Goal: Information Seeking & Learning: Learn about a topic

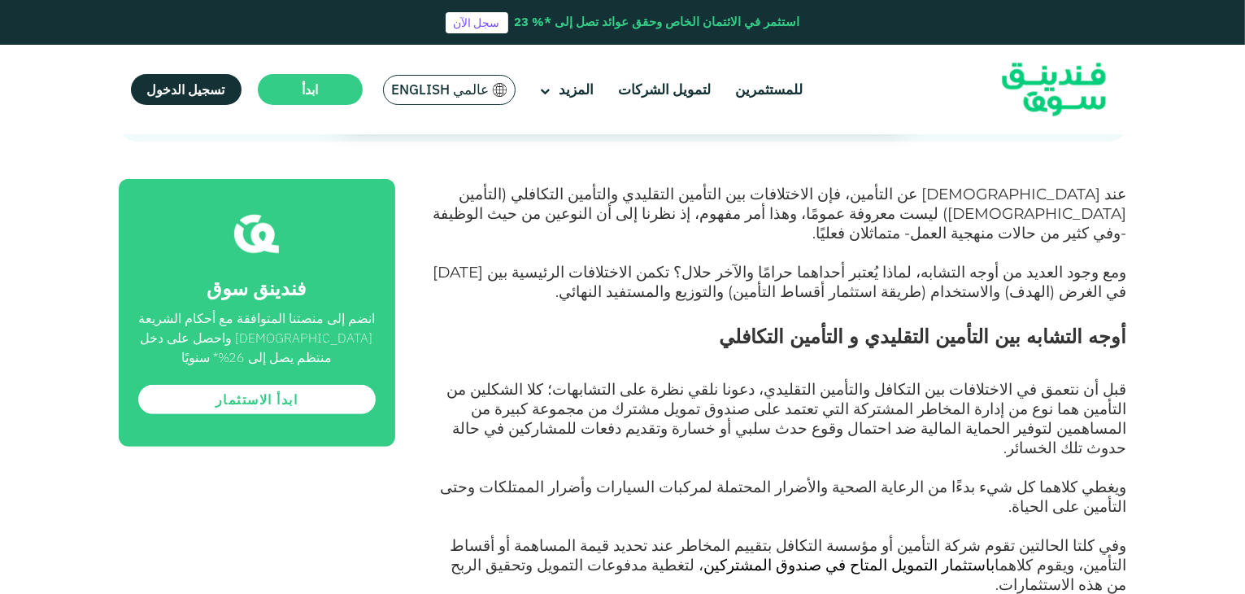
scroll to position [732, 0]
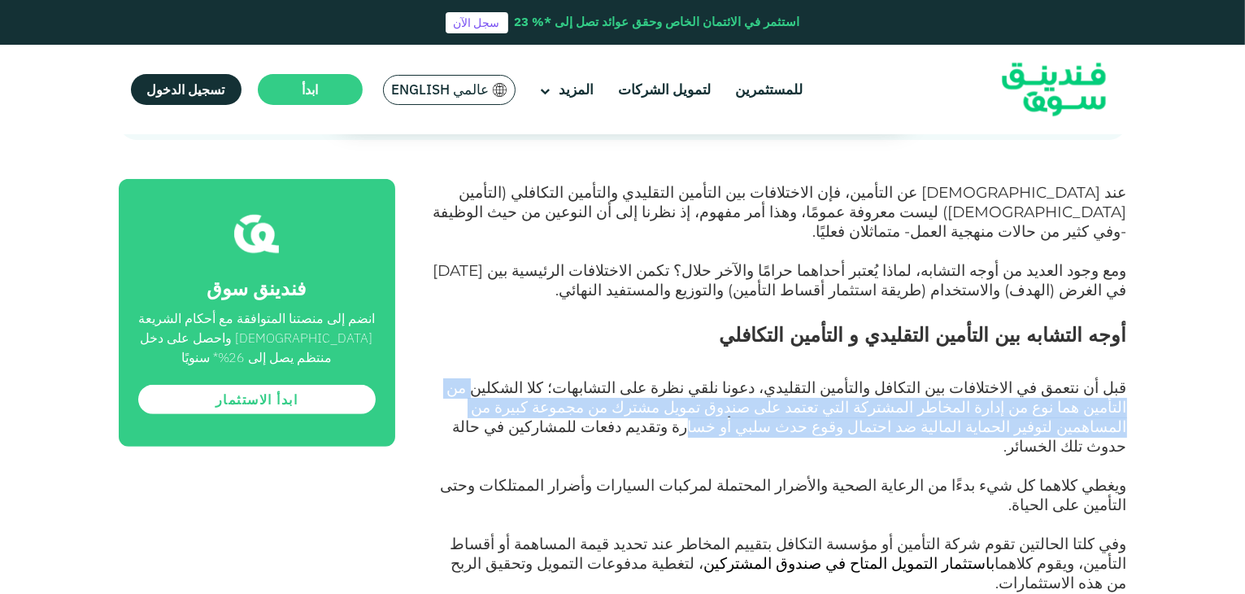
drag, startPoint x: 631, startPoint y: 315, endPoint x: 451, endPoint y: 329, distance: 181.2
click at [451, 378] on span "قبل أن نتعمق في الاختلافات بين التكافل والتأمين التقليدي، دعونا نلقي نظرة على ا…" at bounding box center [787, 416] width 680 height 77
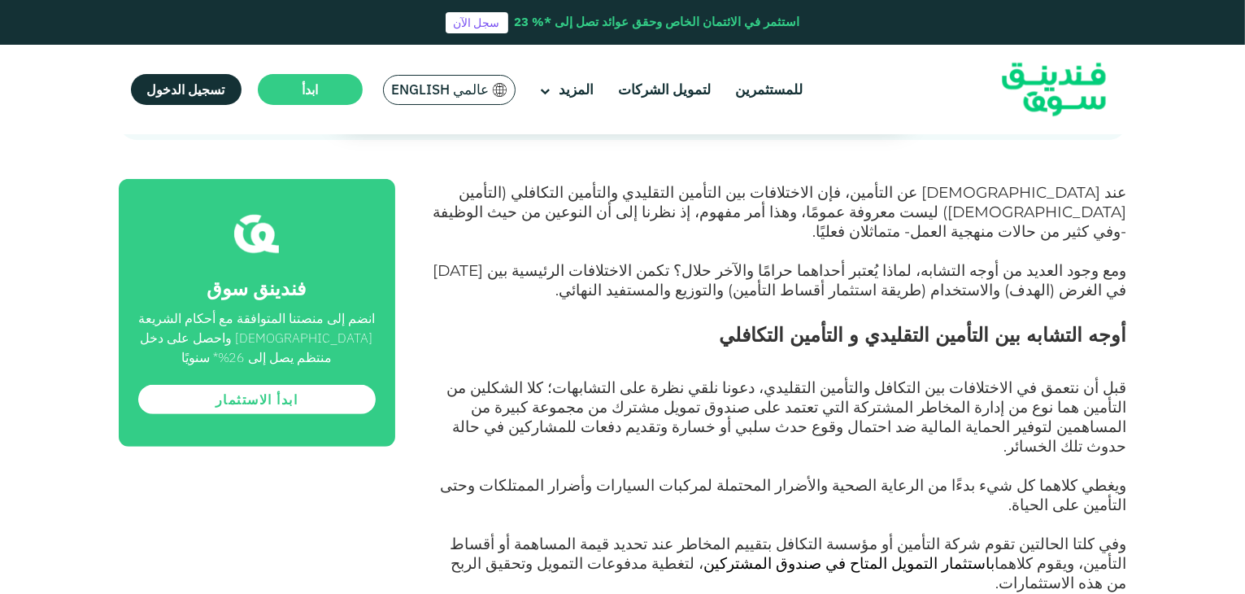
click at [886, 378] on span "قبل أن نتعمق في الاختلافات بين التكافل والتأمين التقليدي، دعونا نلقي نظرة على ا…" at bounding box center [787, 416] width 680 height 77
drag, startPoint x: 1059, startPoint y: 335, endPoint x: 849, endPoint y: 344, distance: 210.1
click at [849, 378] on span "قبل أن نتعمق في الاختلافات بين التكافل والتأمين التقليدي، دعونا نلقي نظرة على ا…" at bounding box center [787, 416] width 680 height 77
click at [847, 378] on span "قبل أن نتعمق في الاختلافات بين التكافل والتأمين التقليدي، دعونا نلقي نظرة على ا…" at bounding box center [787, 416] width 680 height 77
drag, startPoint x: 701, startPoint y: 339, endPoint x: 589, endPoint y: 340, distance: 112.3
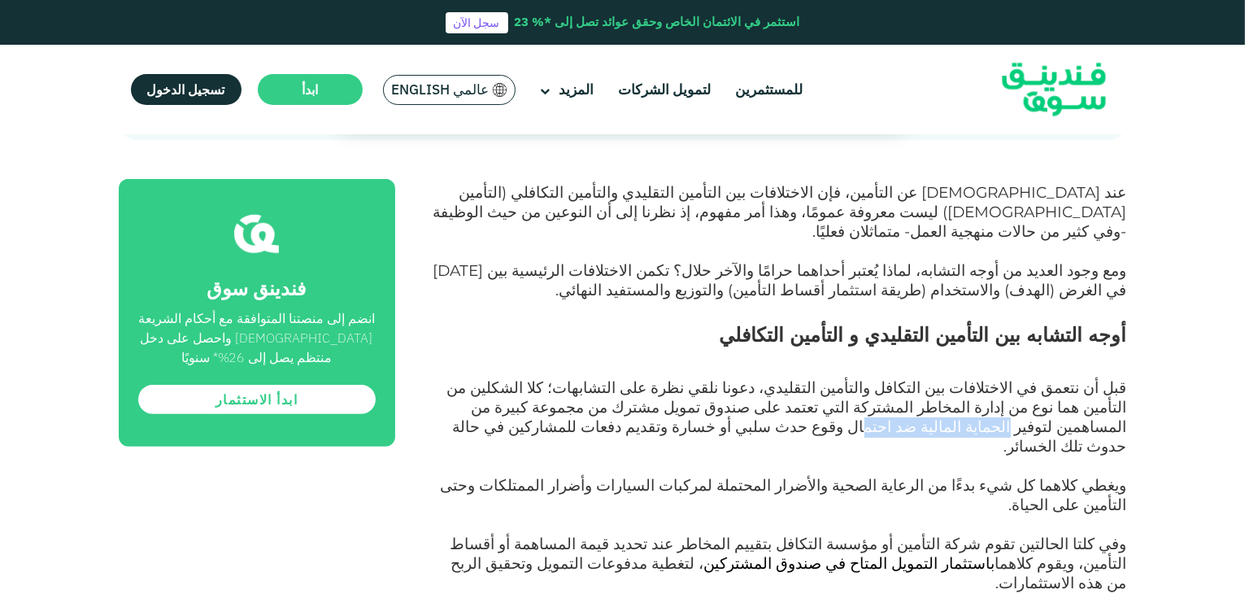
click at [589, 378] on span "قبل أن نتعمق في الاختلافات بين التكافل والتأمين التقليدي، دعونا نلقي نظرة على ا…" at bounding box center [787, 416] width 680 height 77
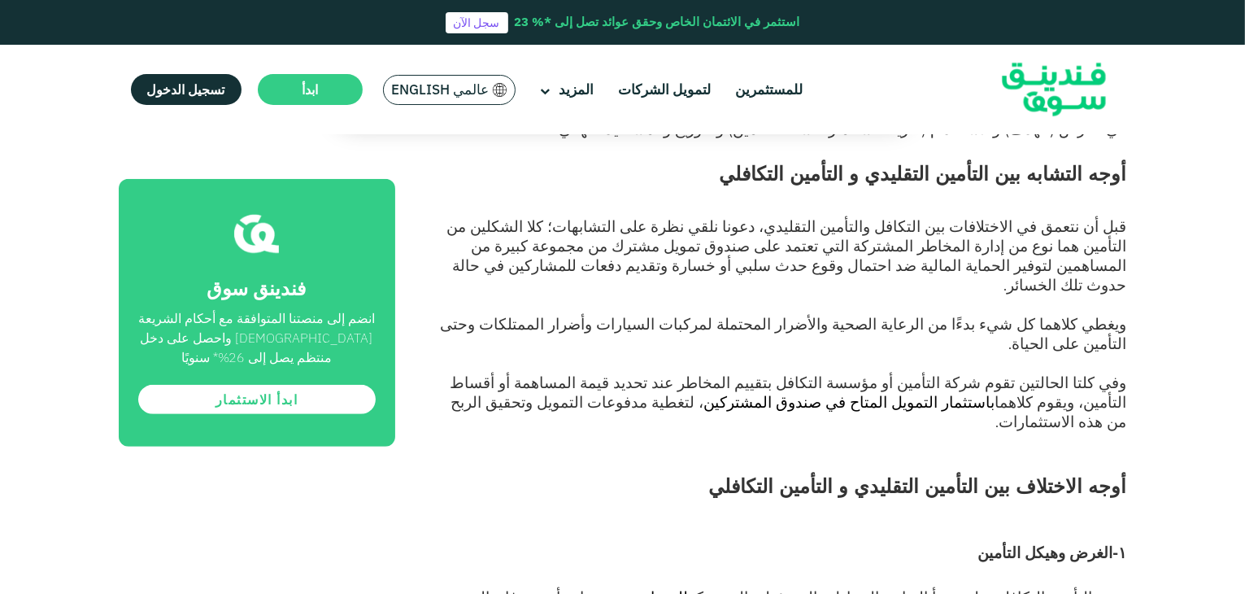
scroll to position [895, 0]
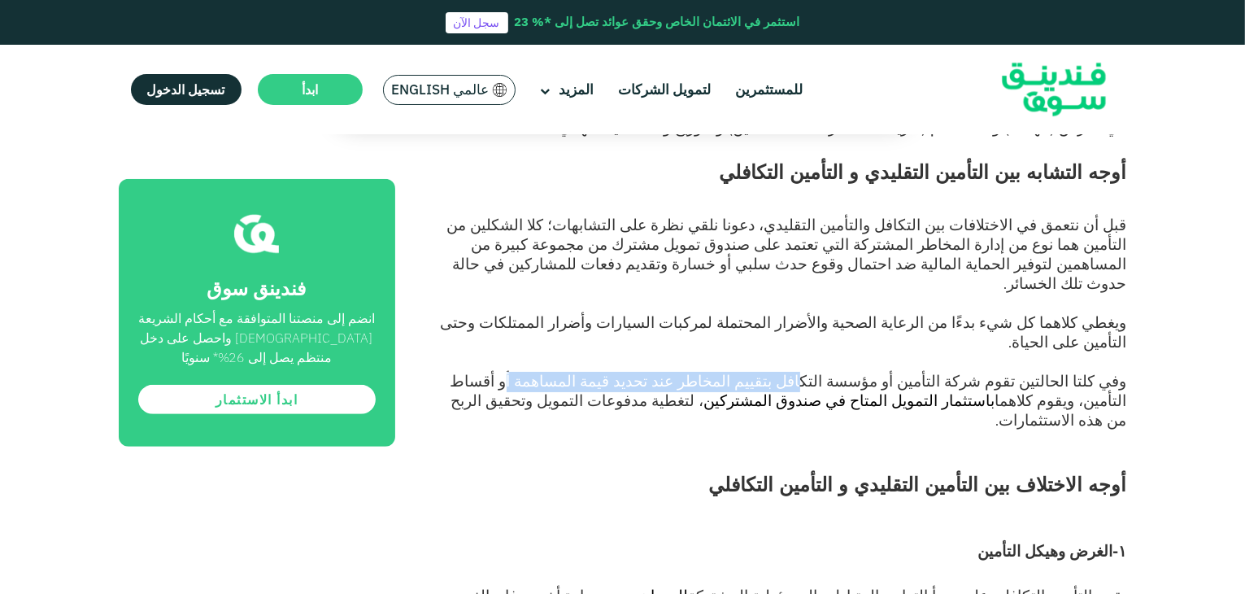
drag, startPoint x: 883, startPoint y: 274, endPoint x: 669, endPoint y: 281, distance: 214.9
click at [669, 373] on p "وفي كلتا الحالتين تقوم شركة التأمين أو مؤسسة التكافل بتقييم المخاطر عند تحديد ق…" at bounding box center [779, 422] width 695 height 98
click at [763, 372] on span "وفي كلتا الحالتين تقوم شركة التأمين أو مؤسسة التكافل بتقييم المخاطر عند تحديد ق…" at bounding box center [789, 401] width 677 height 58
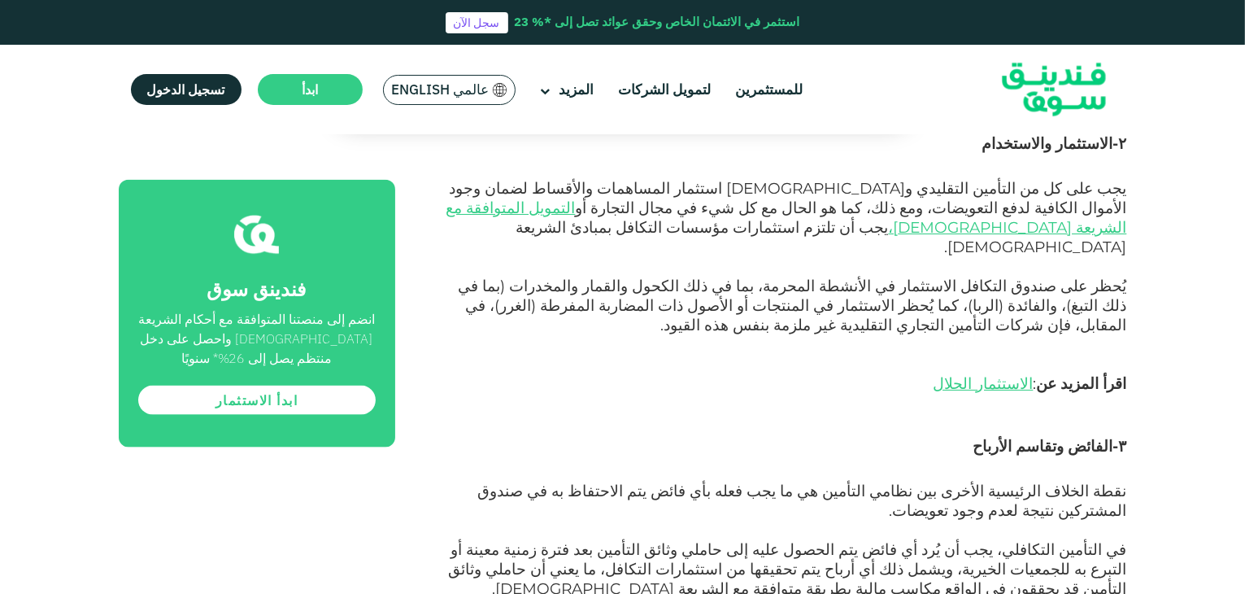
scroll to position [2034, 0]
drag, startPoint x: 590, startPoint y: 368, endPoint x: 449, endPoint y: 365, distance: 140.8
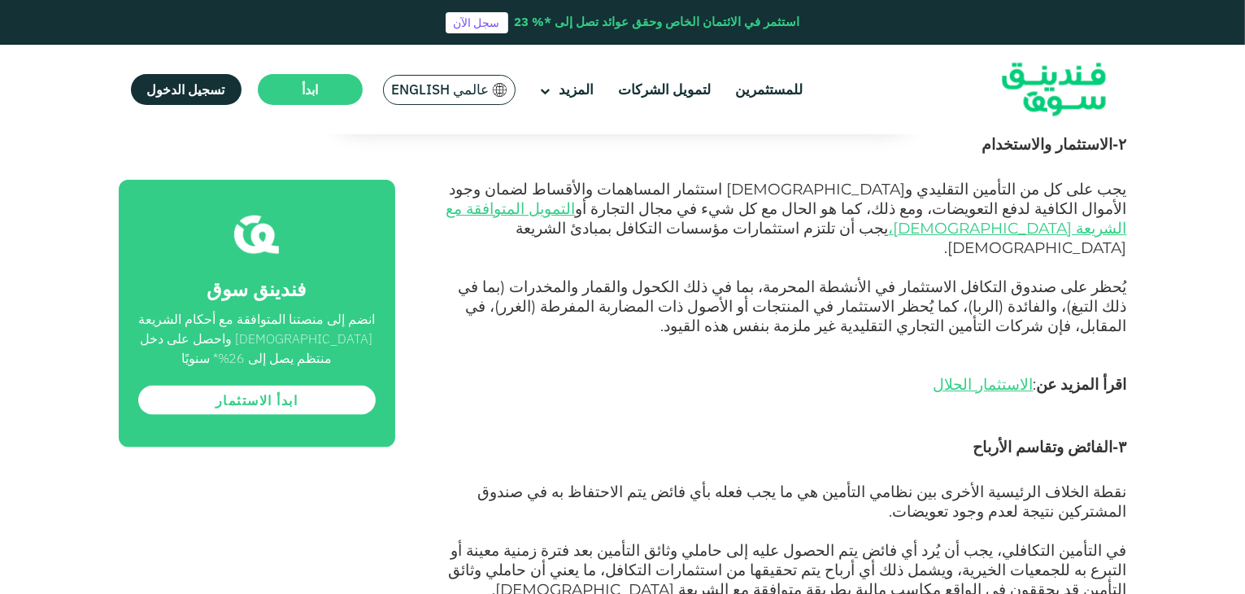
drag, startPoint x: 1053, startPoint y: 386, endPoint x: 715, endPoint y: 389, distance: 338.4
